Goal: Task Accomplishment & Management: Use online tool/utility

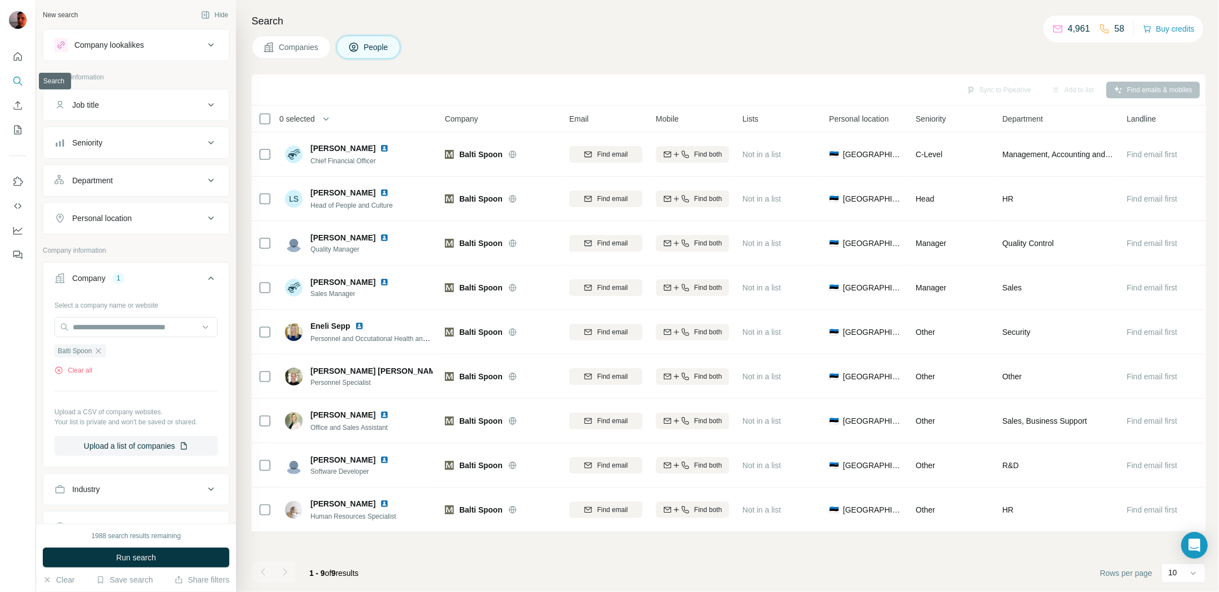
click at [16, 74] on button "Search" at bounding box center [18, 81] width 18 height 20
click at [101, 348] on icon "button" at bounding box center [98, 350] width 5 height 5
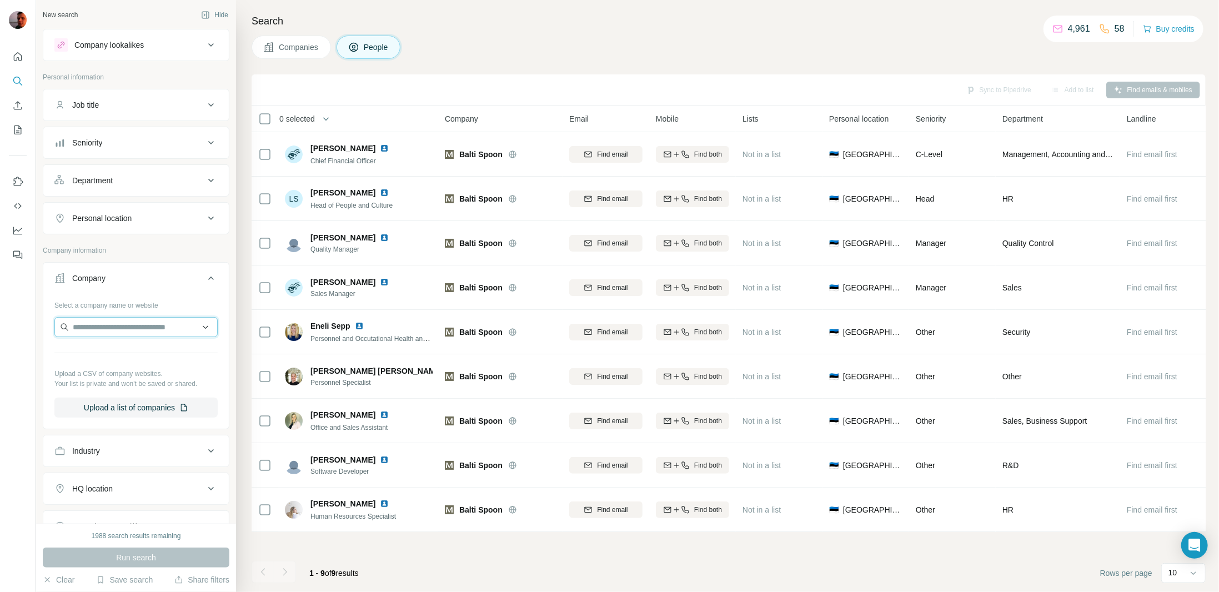
click at [144, 321] on input "text" at bounding box center [135, 327] width 163 height 20
paste input "**********"
type input "**********"
click at [153, 351] on p "Hyundai Glovis Co., Ltd." at bounding box center [128, 349] width 84 height 11
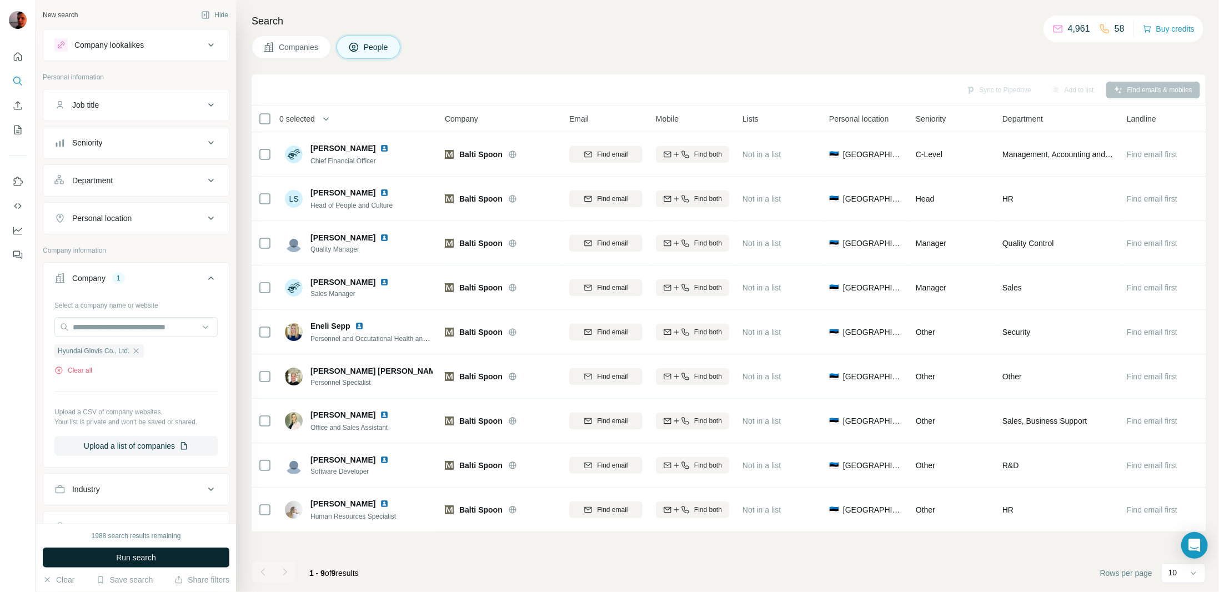
click at [158, 561] on button "Run search" at bounding box center [136, 558] width 187 height 20
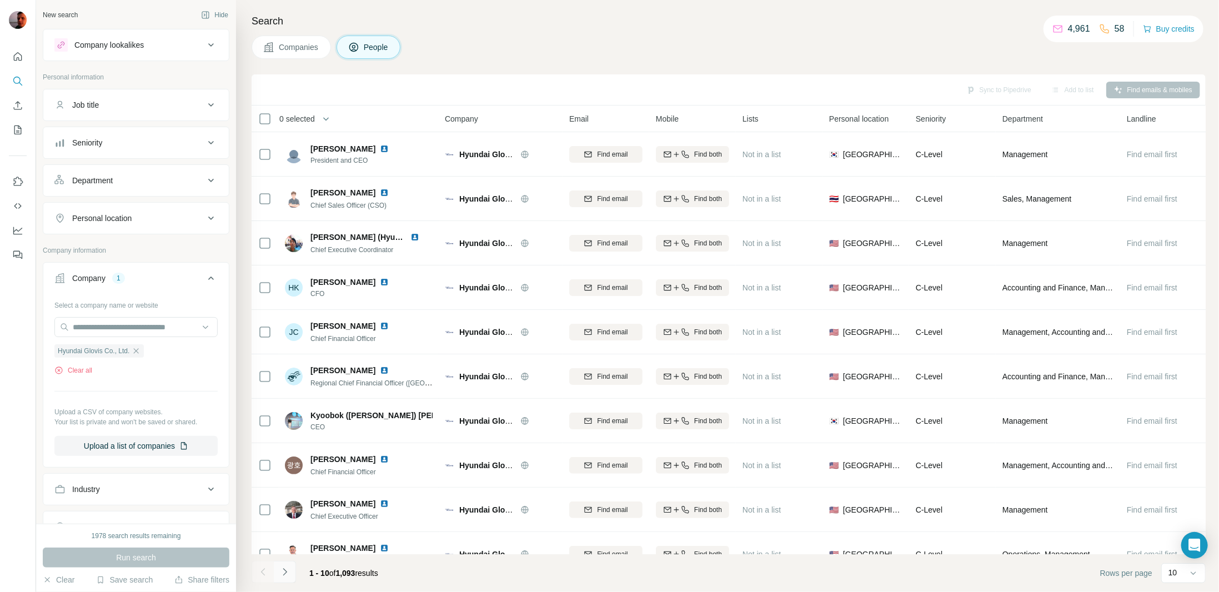
click at [284, 578] on button "Navigate to next page" at bounding box center [285, 572] width 22 height 22
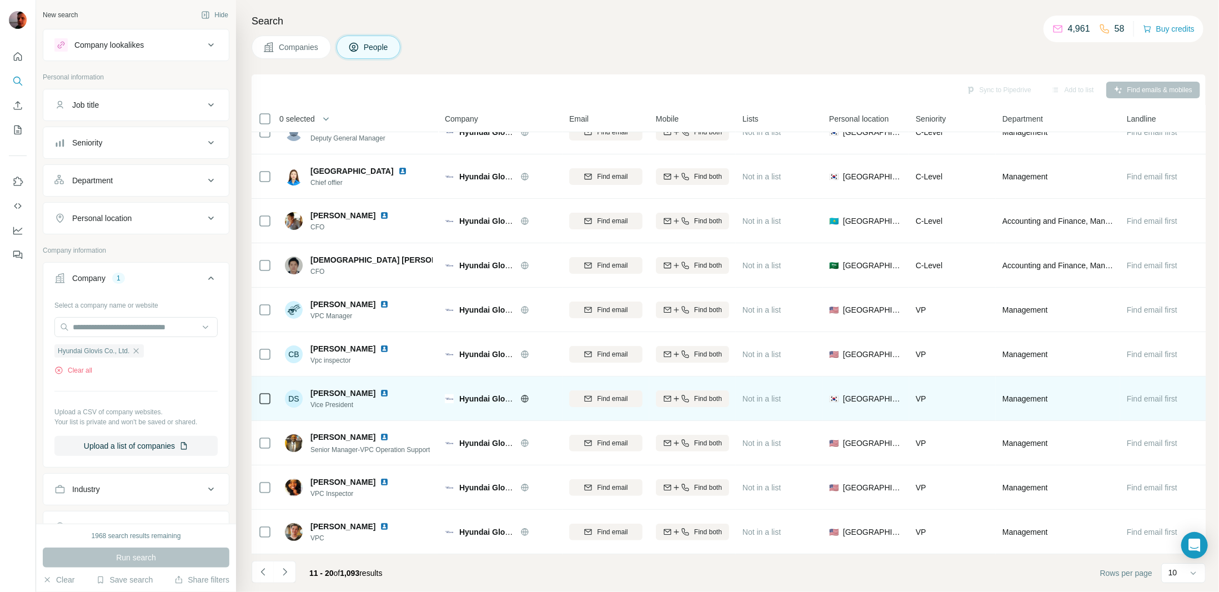
scroll to position [27, 0]
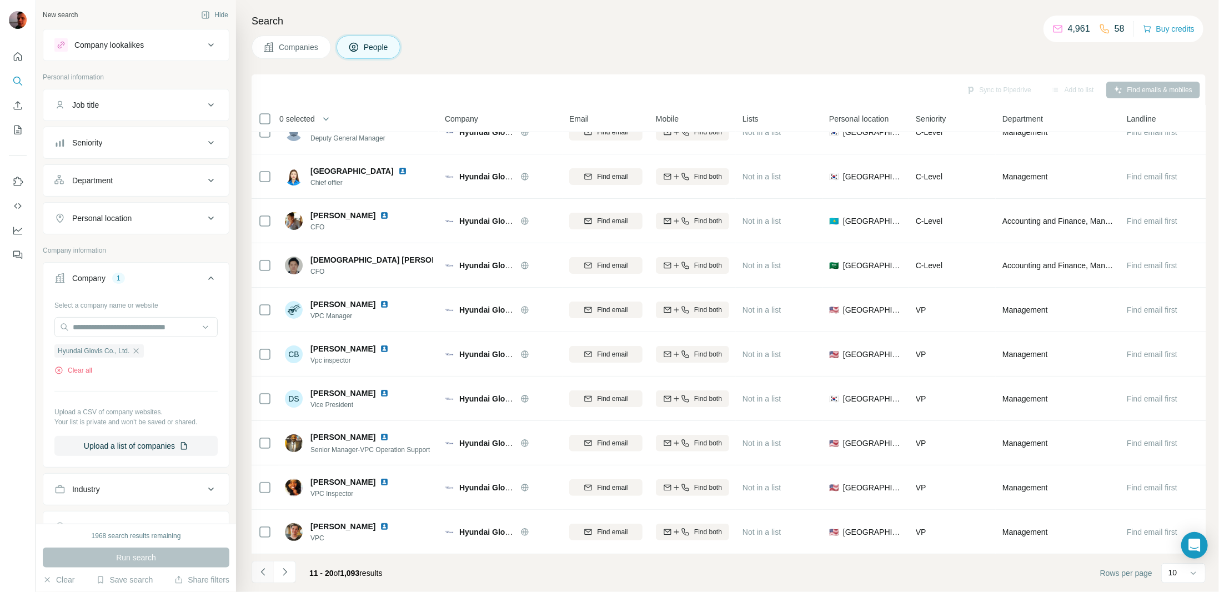
click at [261, 576] on icon "Navigate to previous page" at bounding box center [263, 572] width 11 height 11
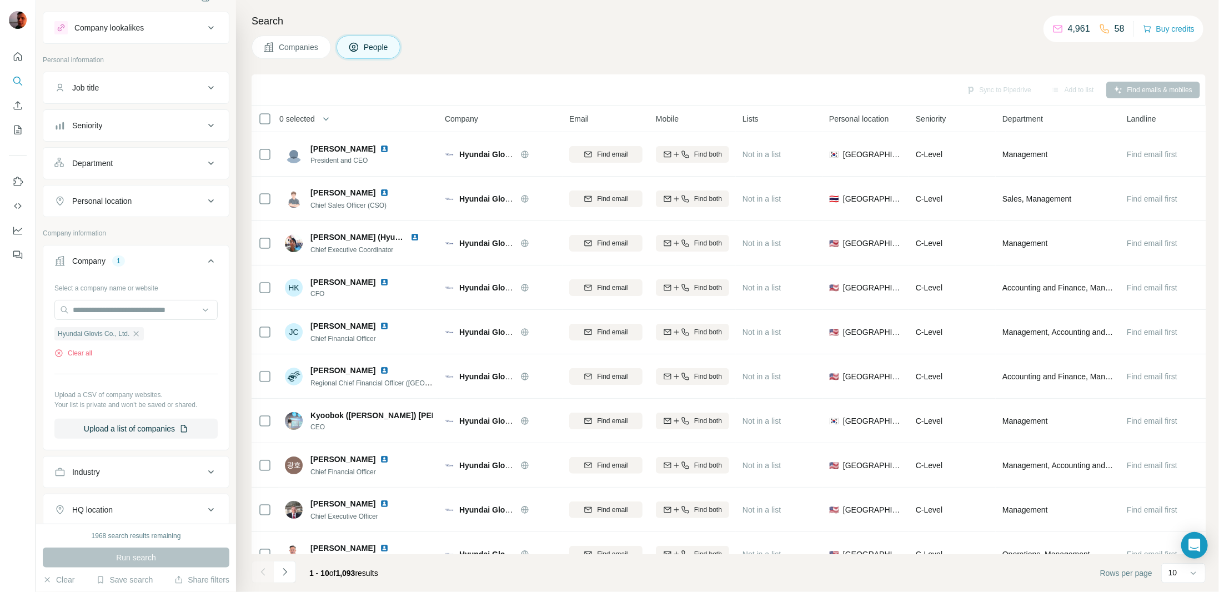
scroll to position [0, 0]
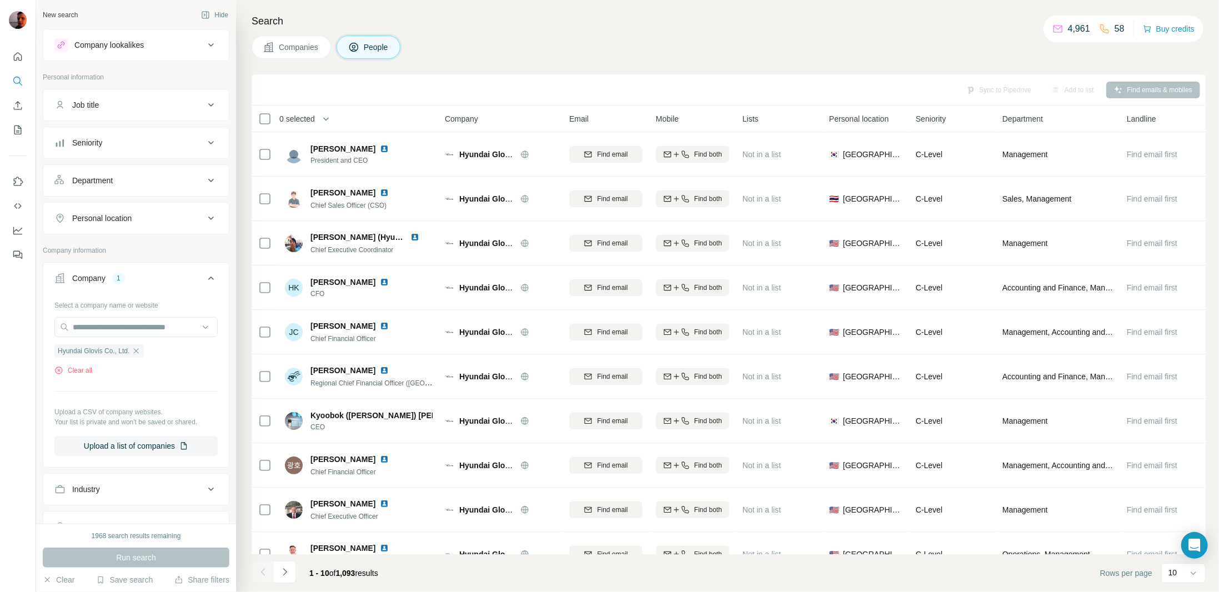
click at [192, 222] on button "Personal location" at bounding box center [136, 218] width 186 height 27
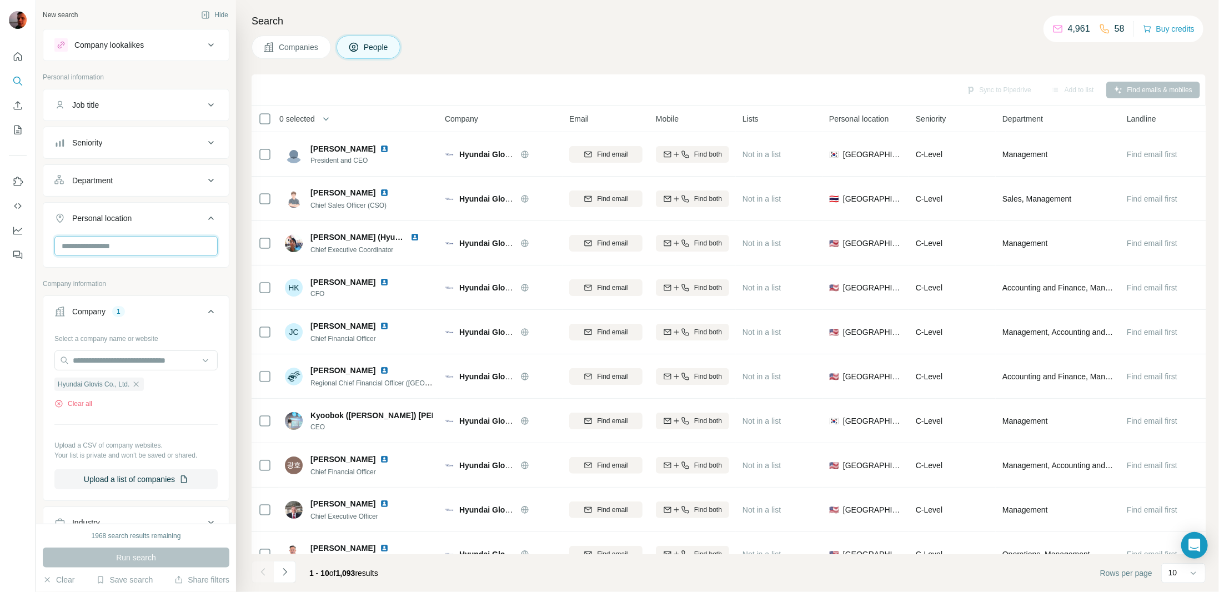
click at [144, 244] on input "text" at bounding box center [135, 246] width 163 height 20
type input "******"
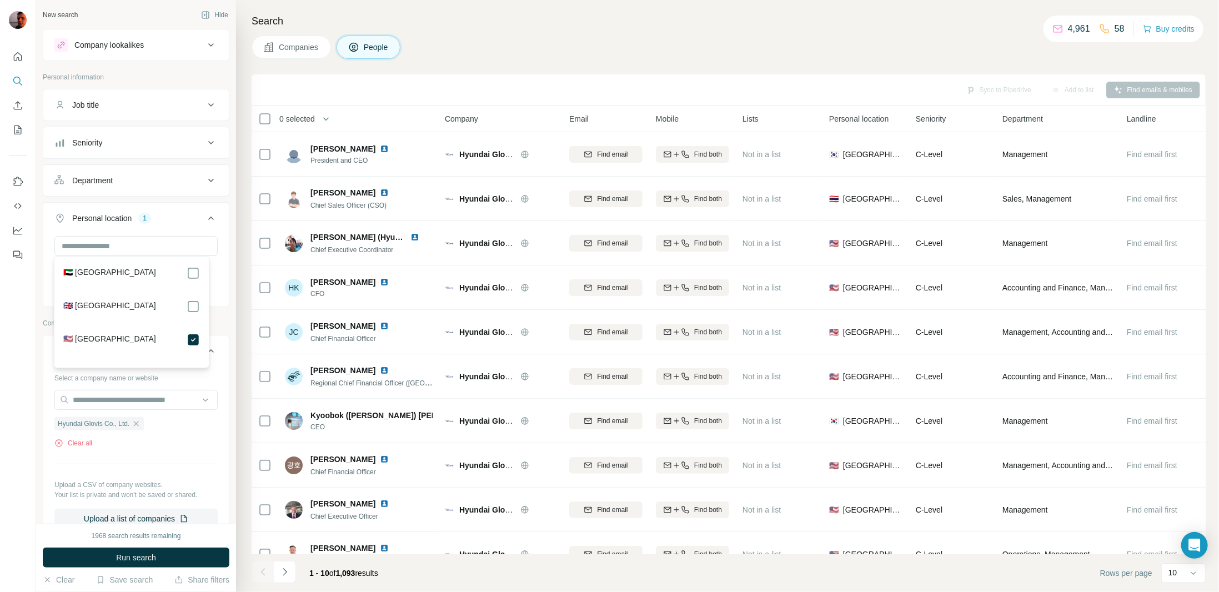
click at [205, 382] on div "Select a company name or website Hyundai Glovis Co., Ltd. Clear all Upload a CS…" at bounding box center [135, 449] width 163 height 160
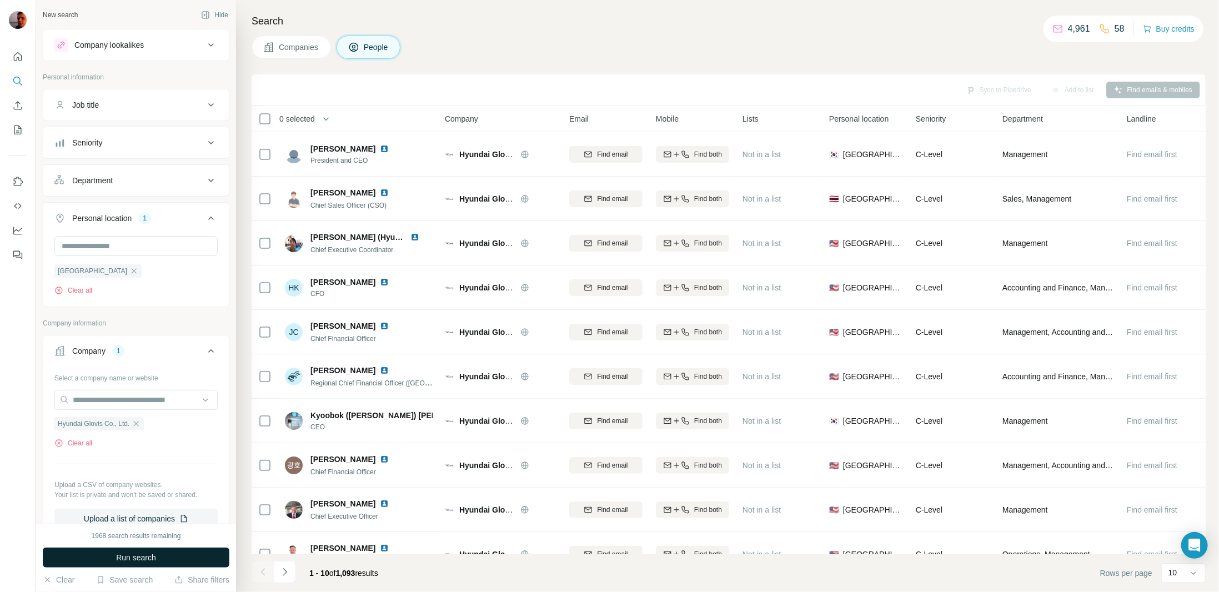
click at [154, 556] on span "Run search" at bounding box center [136, 557] width 40 height 11
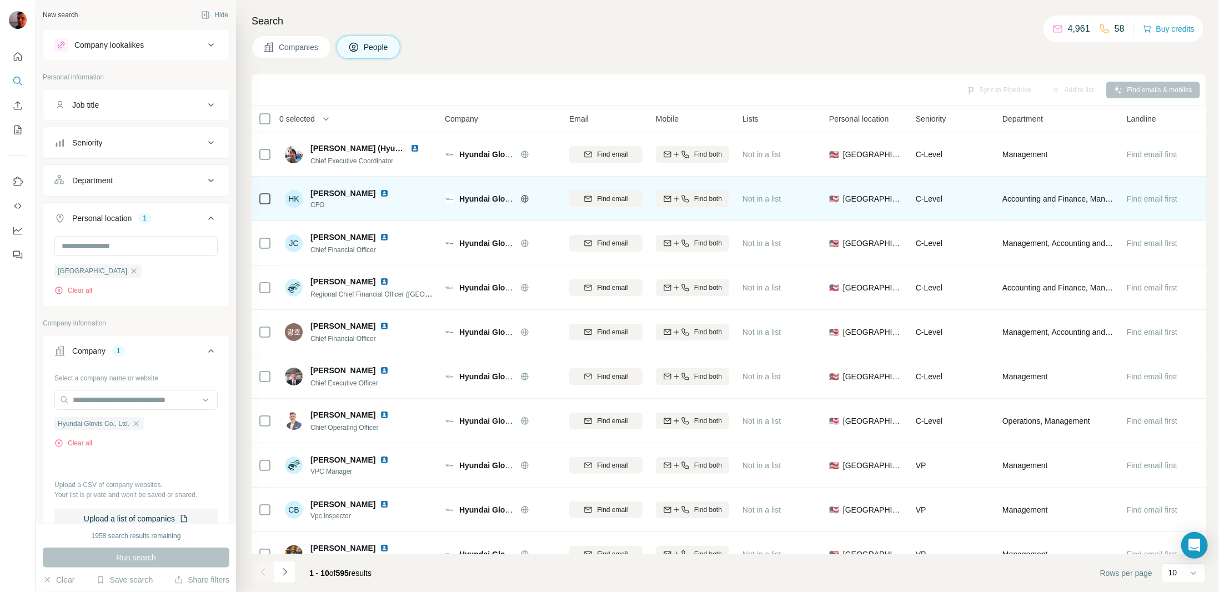
scroll to position [27, 0]
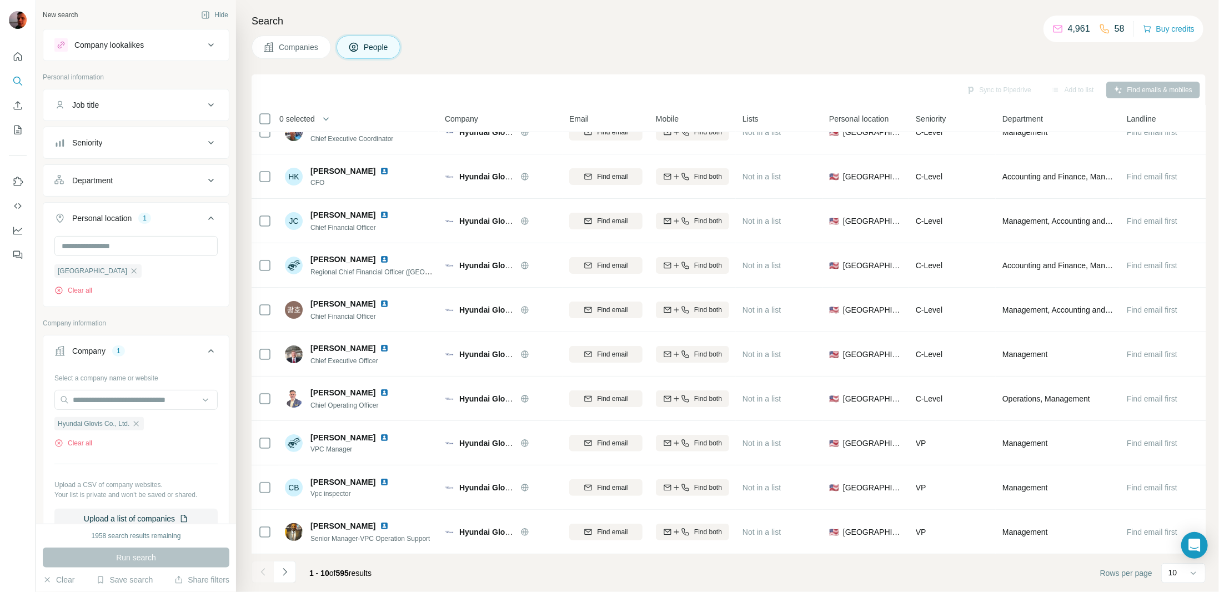
click at [204, 176] on icon at bounding box center [210, 180] width 13 height 13
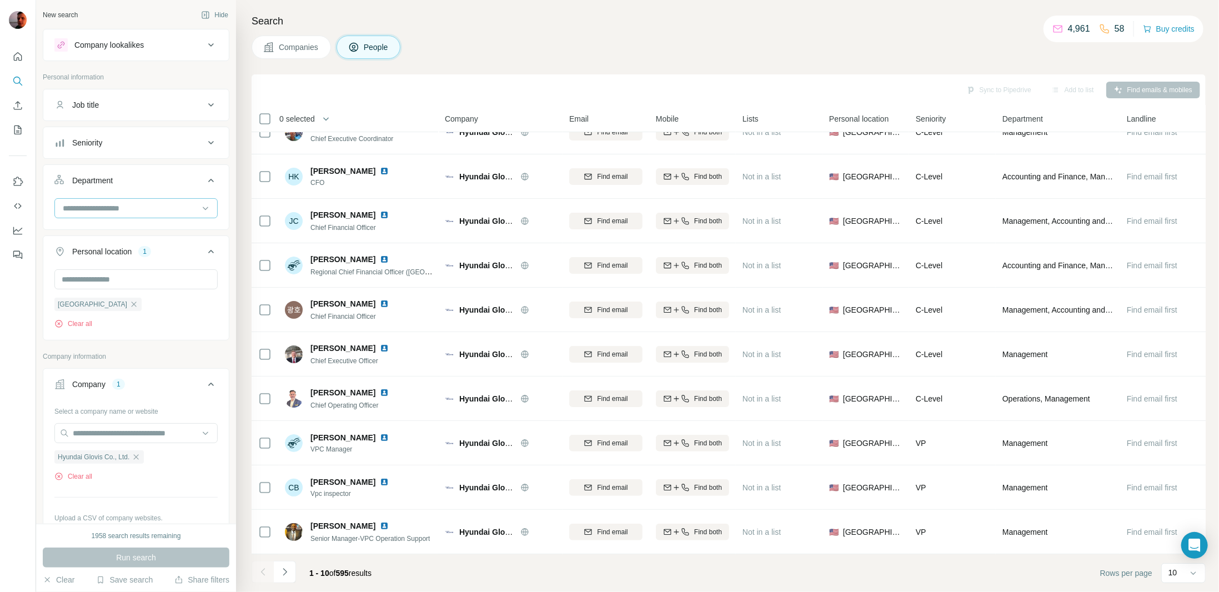
click at [159, 207] on input at bounding box center [130, 208] width 137 height 12
type input "***"
click at [122, 228] on div "Procurement" at bounding box center [131, 231] width 137 height 11
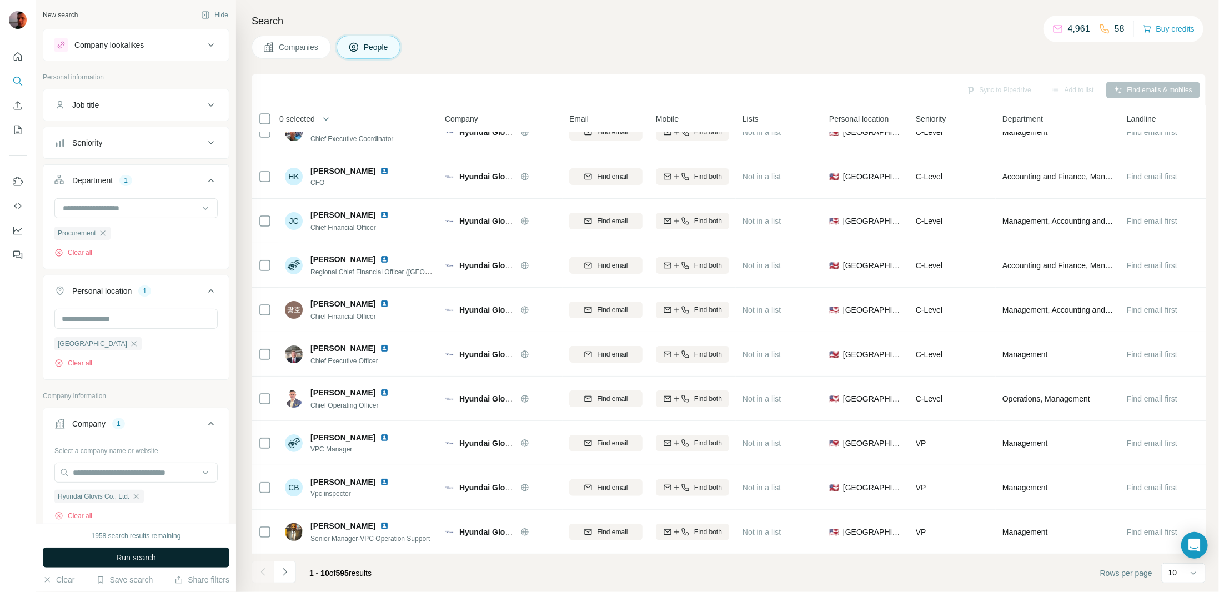
click at [136, 561] on span "Run search" at bounding box center [136, 557] width 40 height 11
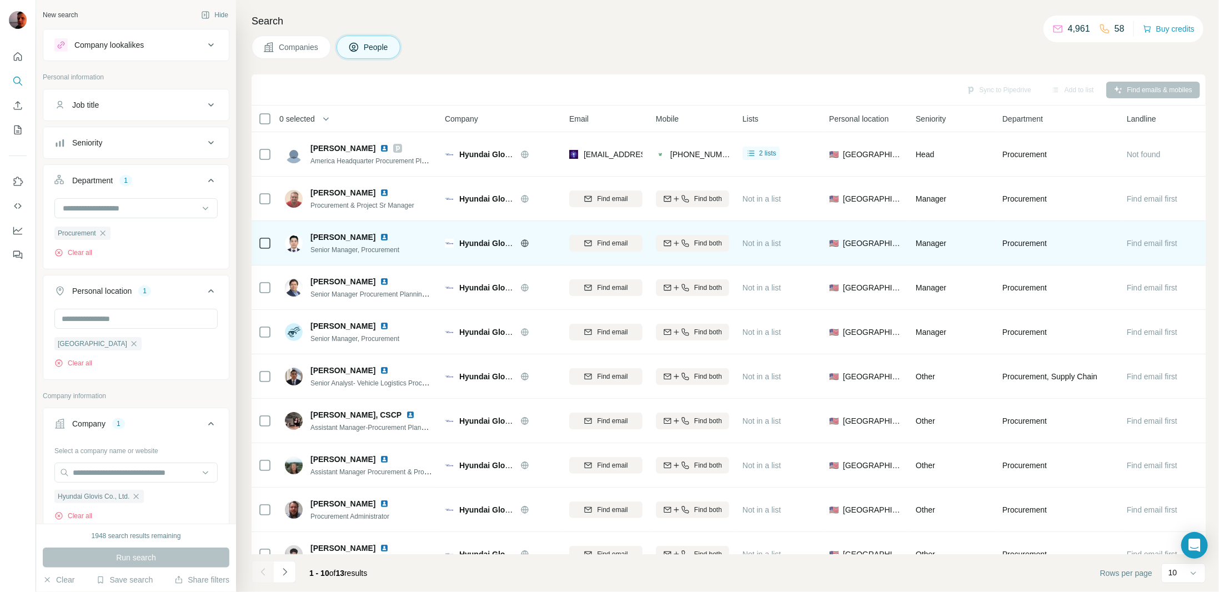
click at [380, 233] on img at bounding box center [384, 237] width 9 height 9
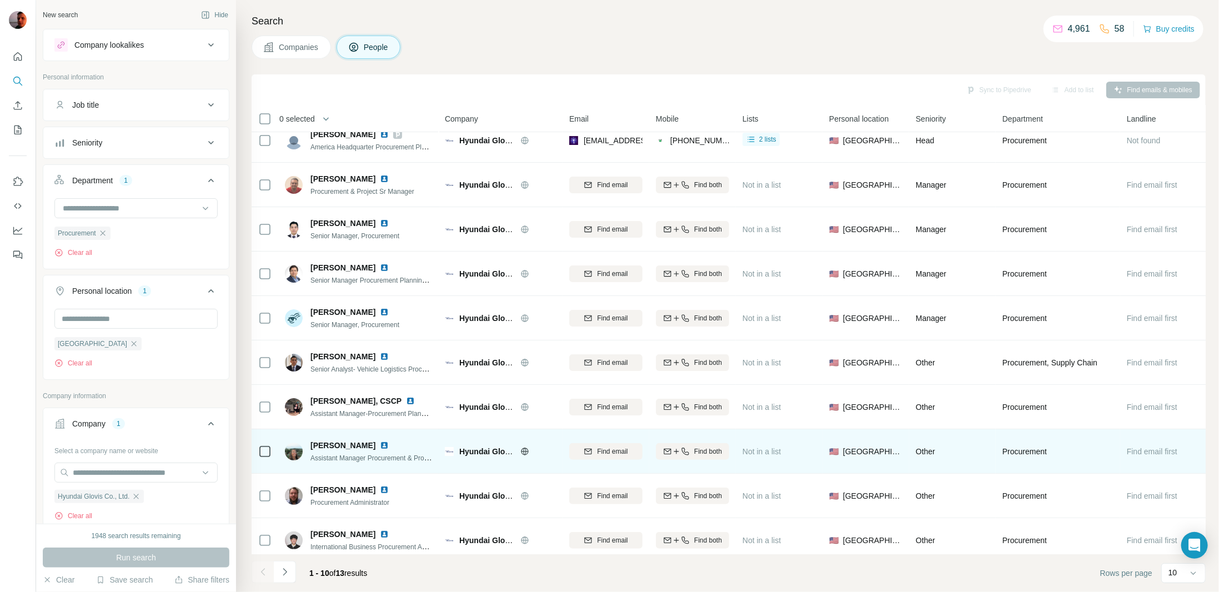
scroll to position [27, 0]
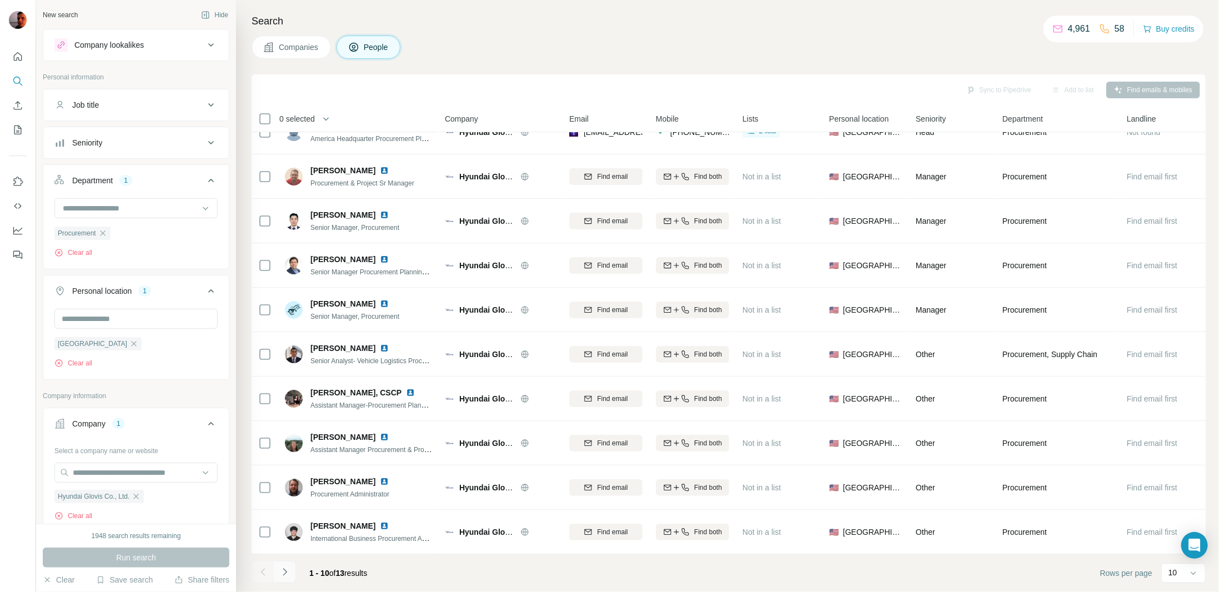
click at [284, 572] on icon "Navigate to next page" at bounding box center [284, 572] width 11 height 11
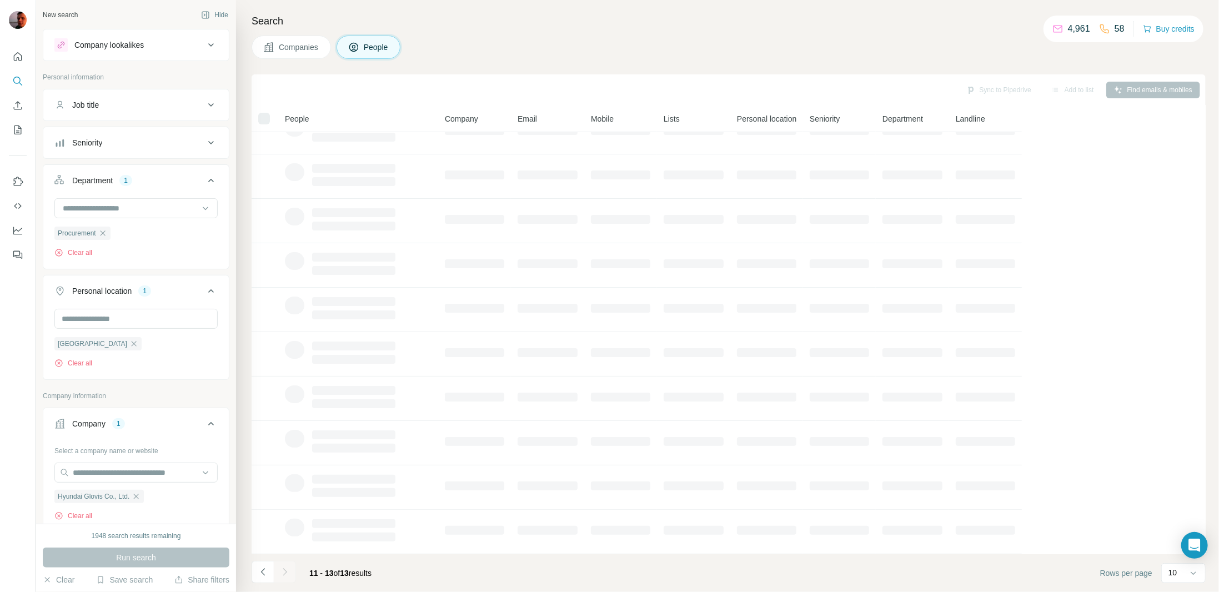
scroll to position [0, 0]
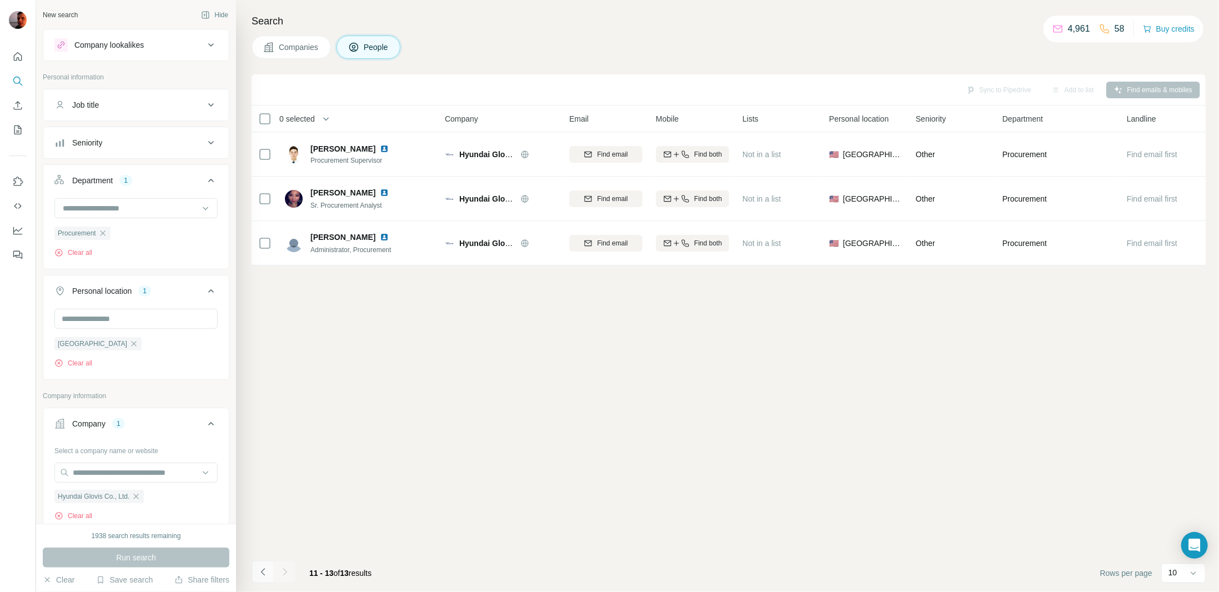
click at [259, 567] on icon "Navigate to previous page" at bounding box center [263, 572] width 11 height 11
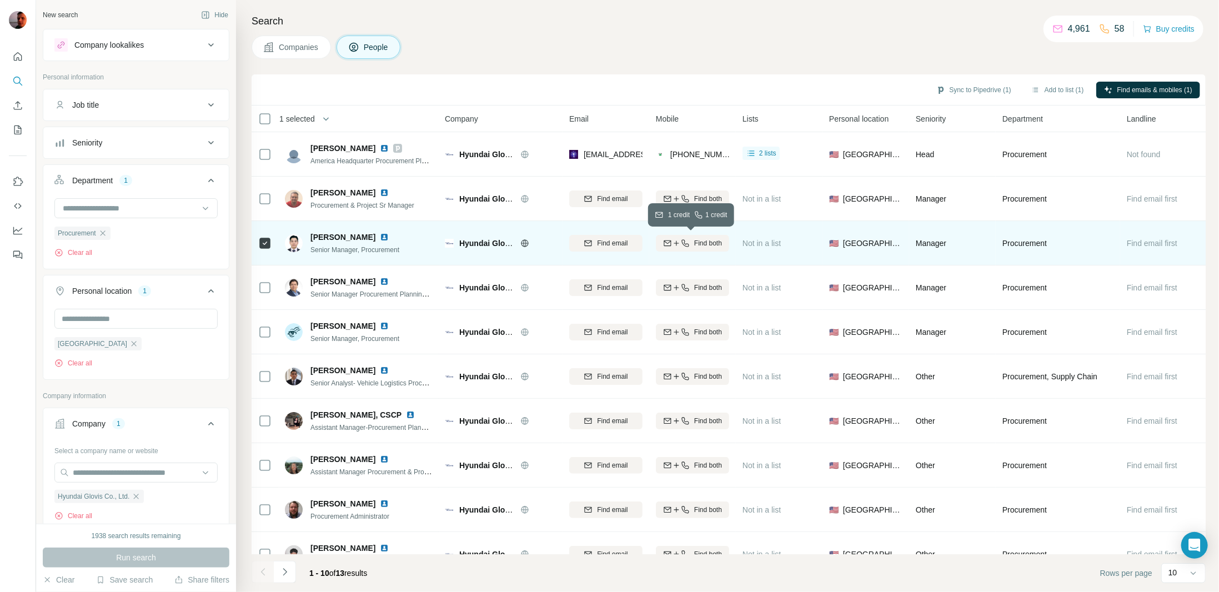
click at [691, 244] on div "Find both" at bounding box center [692, 243] width 73 height 10
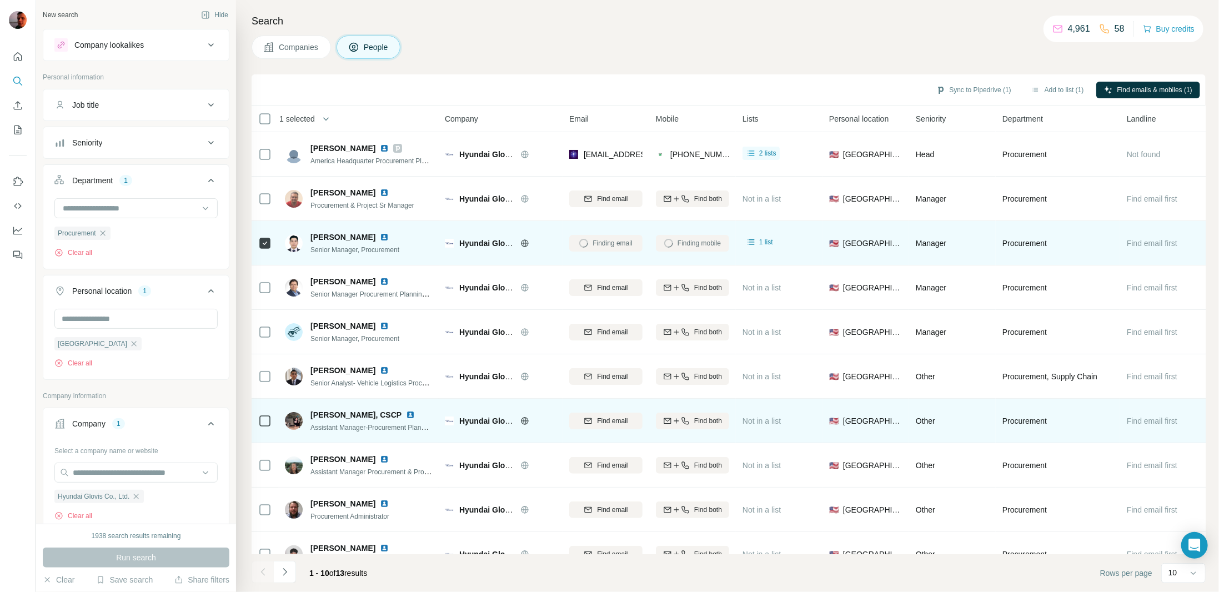
click at [406, 413] on img at bounding box center [410, 415] width 9 height 9
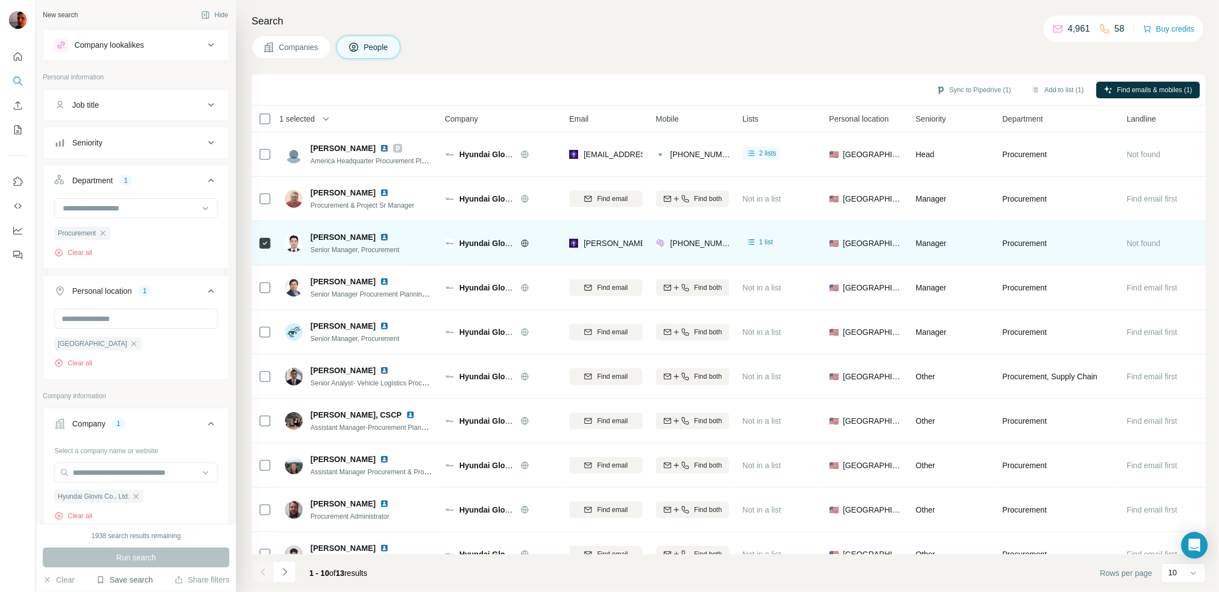
click at [129, 579] on button "Save search" at bounding box center [124, 579] width 57 height 11
click at [161, 539] on div "Save search" at bounding box center [155, 538] width 117 height 22
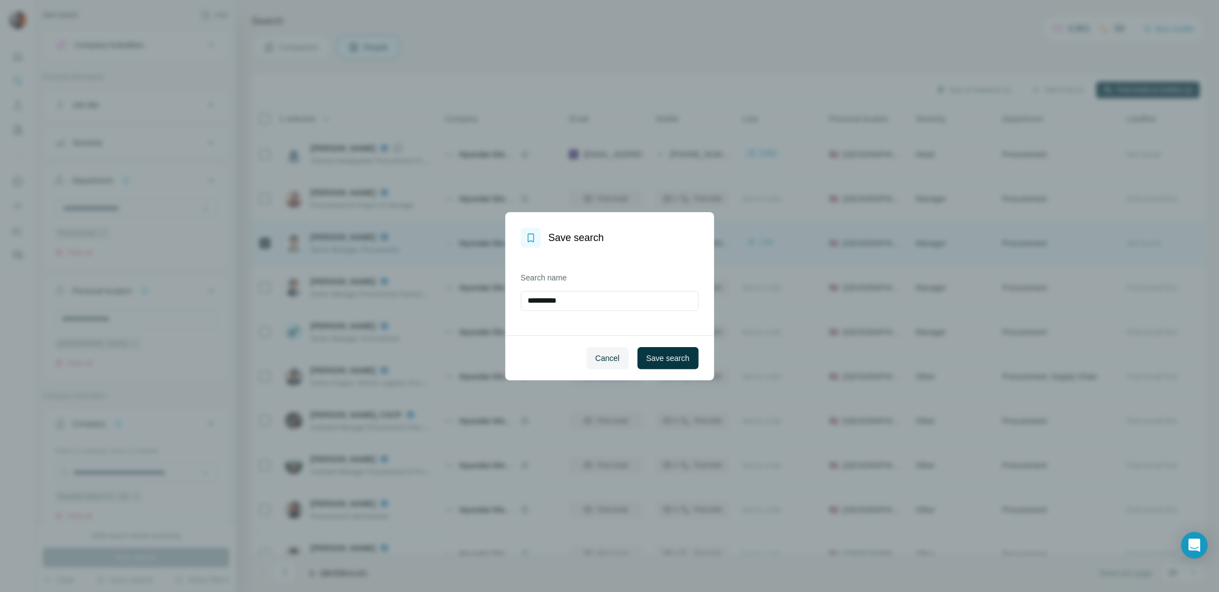
drag, startPoint x: 588, startPoint y: 300, endPoint x: 380, endPoint y: 294, distance: 208.4
click at [389, 298] on div "**********" at bounding box center [609, 296] width 1219 height 592
type input "**********"
click at [665, 361] on span "Save search" at bounding box center [668, 358] width 43 height 11
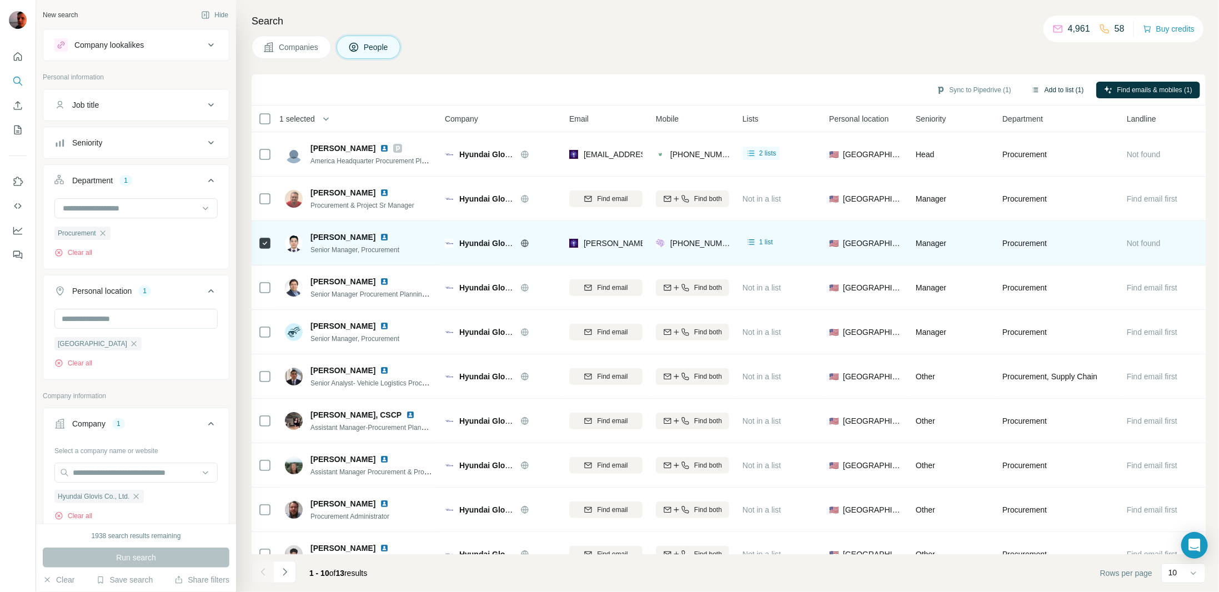
click at [1058, 91] on button "Add to list (1)" at bounding box center [1058, 90] width 68 height 17
click at [1059, 88] on button "Add to list (1)" at bounding box center [1058, 90] width 68 height 17
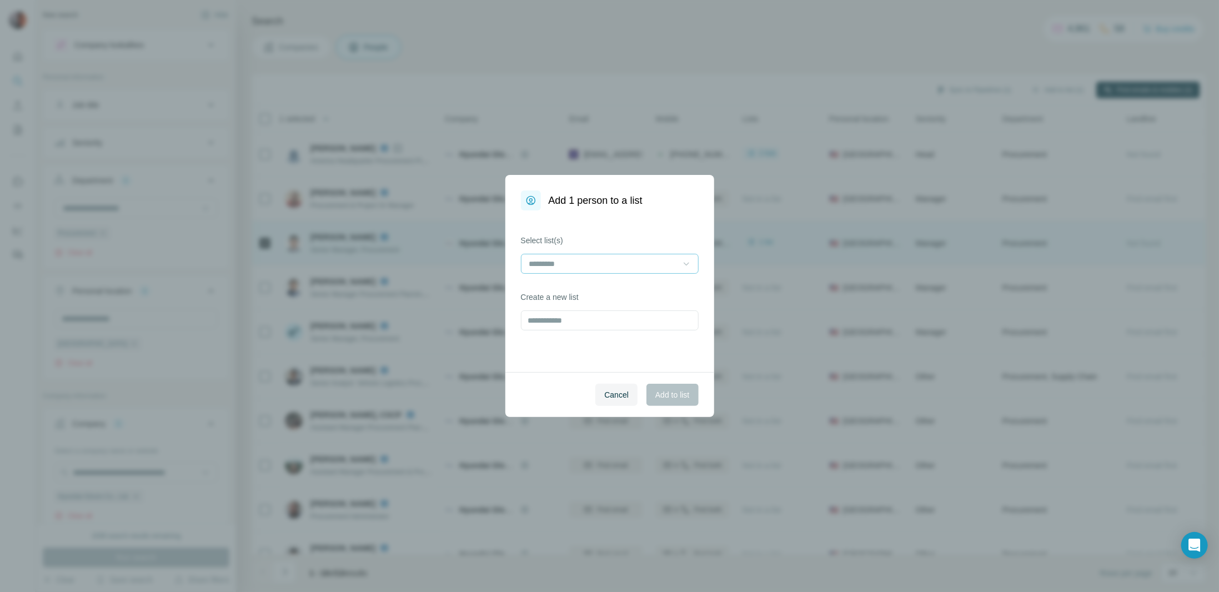
click at [686, 264] on icon at bounding box center [687, 264] width 6 height 3
click at [599, 293] on div "Load secure" at bounding box center [610, 288] width 159 height 11
drag, startPoint x: 686, startPoint y: 259, endPoint x: 687, endPoint y: 278, distance: 18.4
click at [687, 260] on icon at bounding box center [686, 264] width 11 height 11
click at [586, 288] on div "Load secure" at bounding box center [610, 288] width 159 height 11
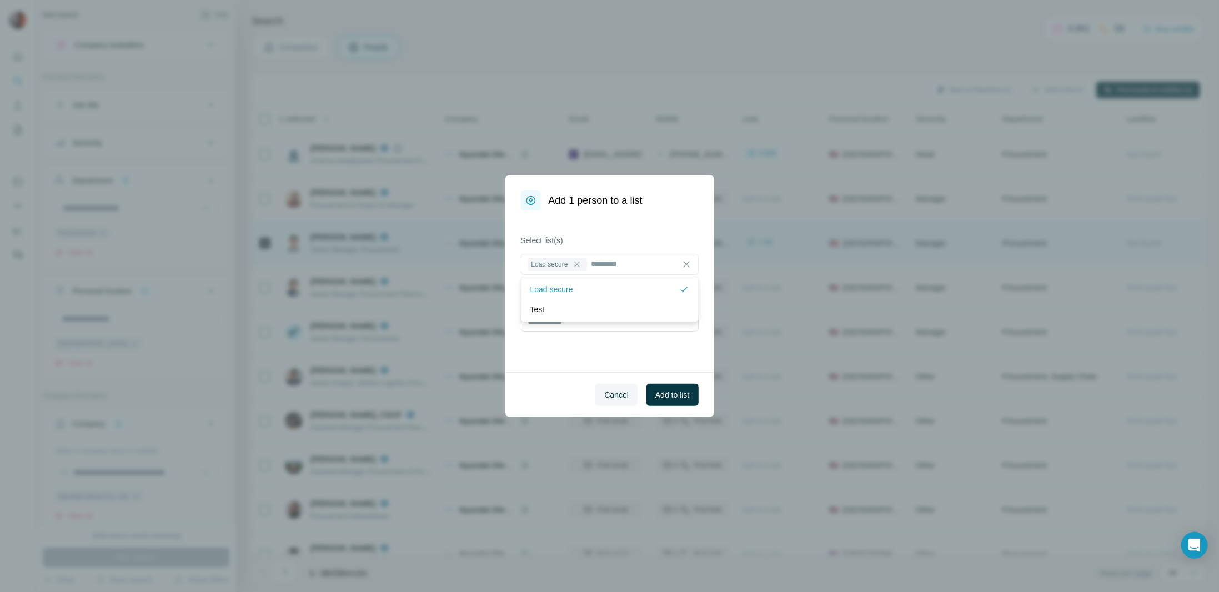
click at [549, 348] on div "Select list(s) Load secure Create a new list" at bounding box center [610, 292] width 209 height 162
click at [676, 397] on span "Add to list" at bounding box center [673, 394] width 34 height 11
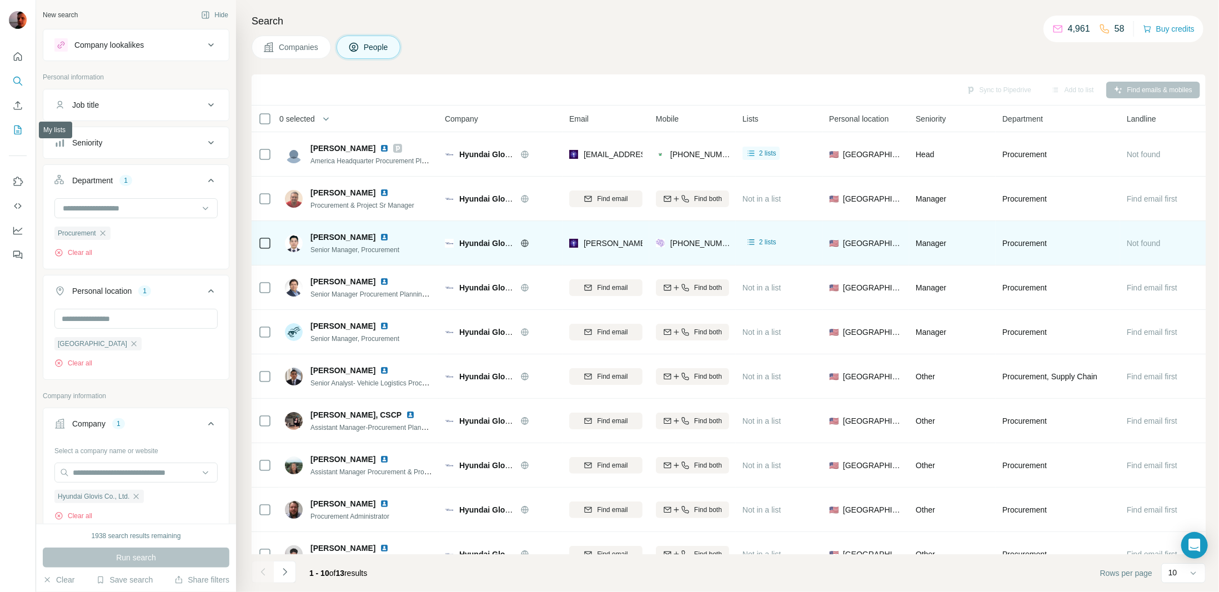
click at [14, 133] on icon "My lists" at bounding box center [17, 129] width 11 height 11
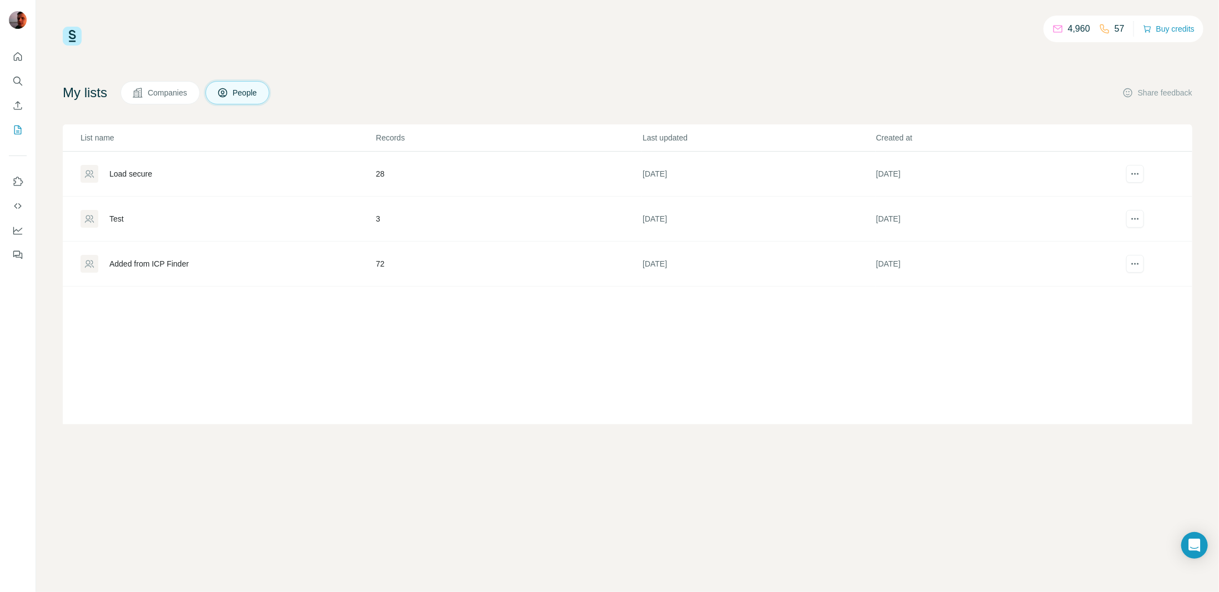
click at [142, 173] on div "Load secure" at bounding box center [130, 173] width 43 height 11
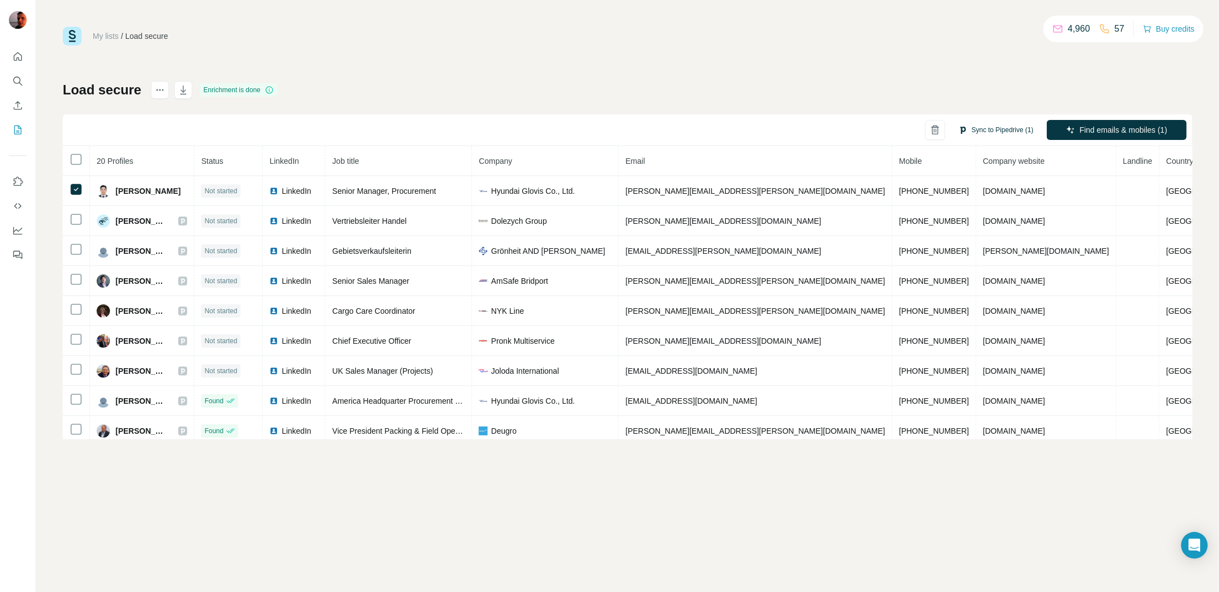
click at [989, 131] on button "Sync to Pipedrive (1)" at bounding box center [996, 130] width 91 height 17
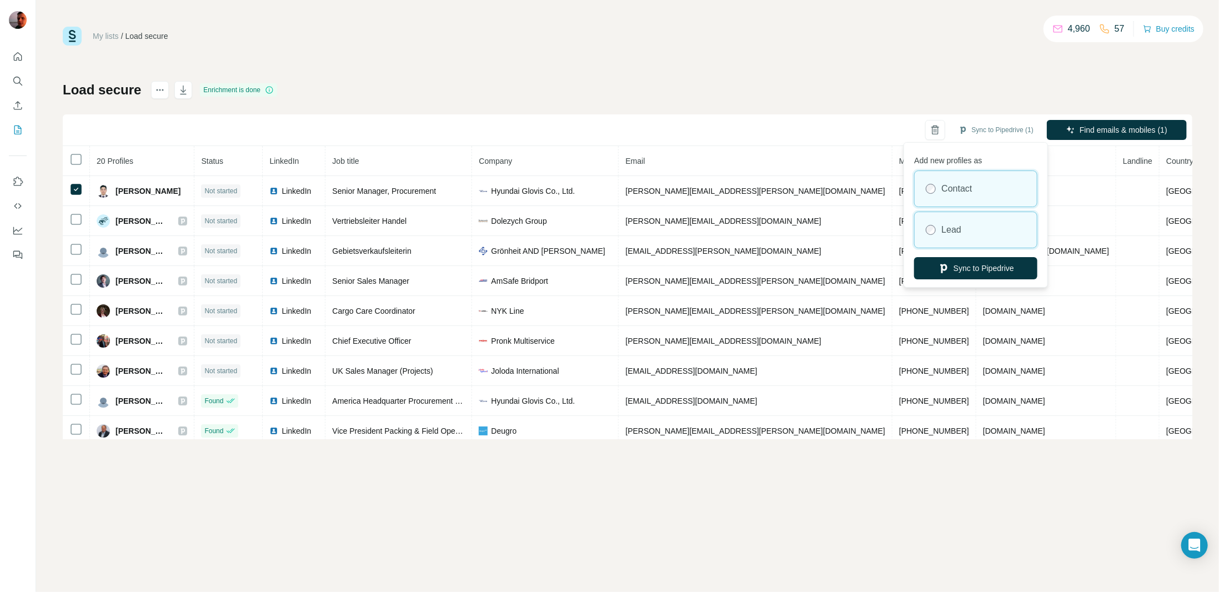
click at [965, 218] on div "Lead" at bounding box center [976, 230] width 122 height 36
click at [988, 266] on button "Sync to Pipedrive" at bounding box center [975, 268] width 123 height 22
